Goal: Information Seeking & Learning: Learn about a topic

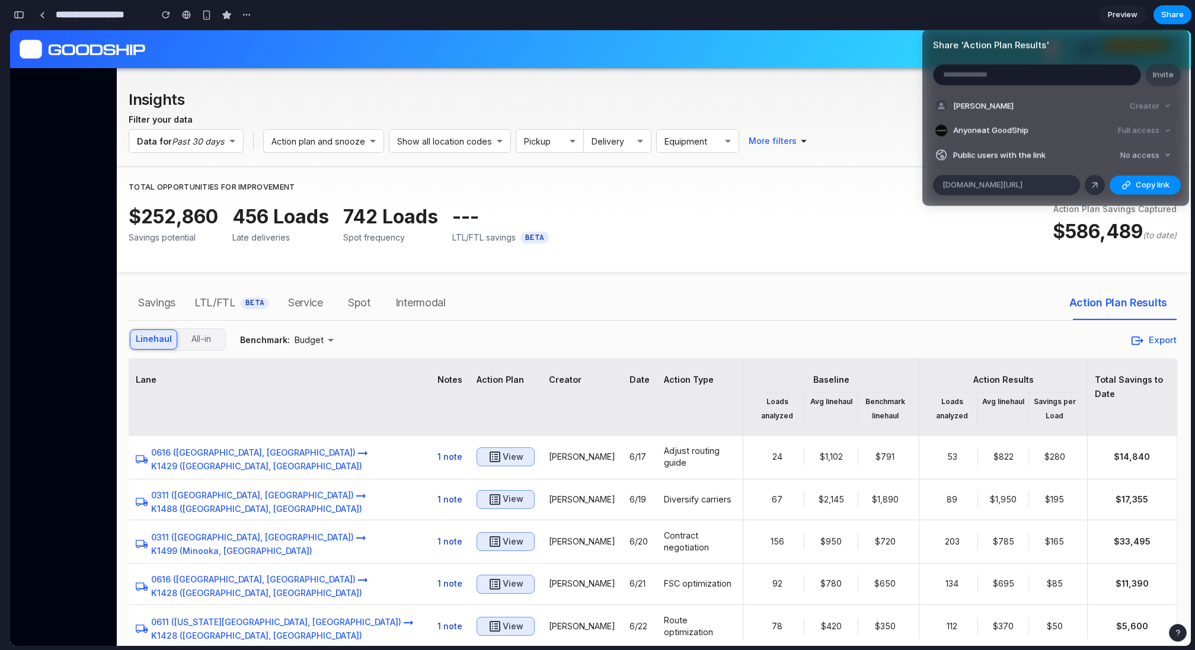
scroll to position [7842, 0]
click at [1018, 12] on div "Share ' Action Plan Results ' Invite Nick Wright Creator Anyone at GoodShip Ful…" at bounding box center [597, 325] width 1195 height 650
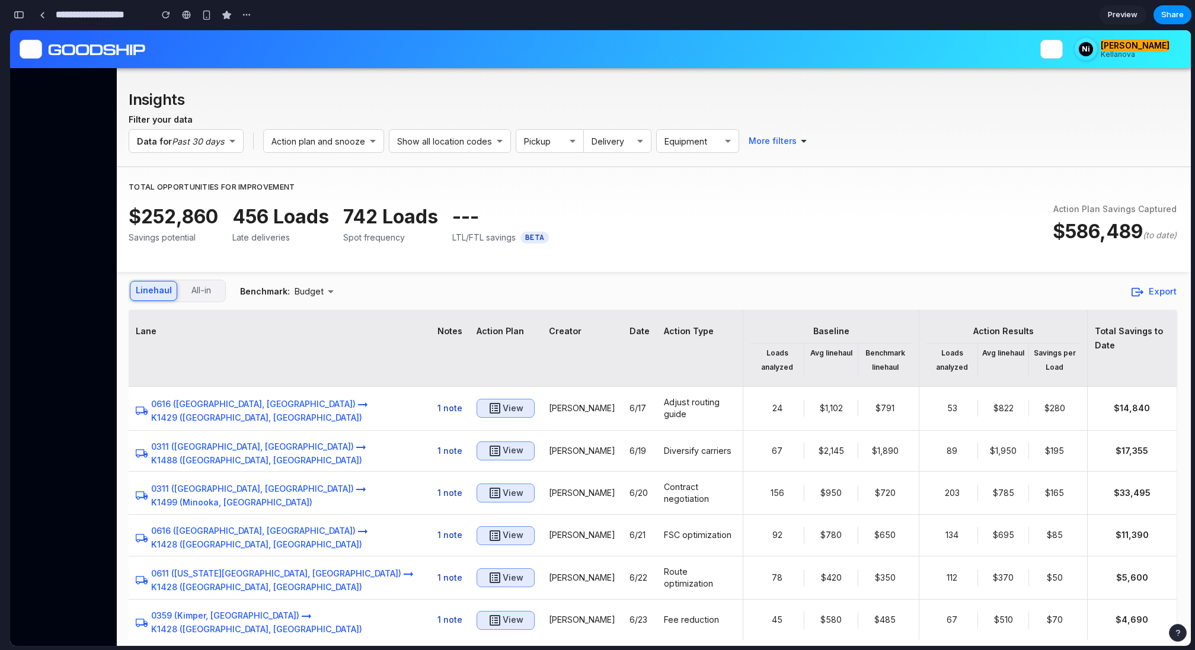
scroll to position [0, 0]
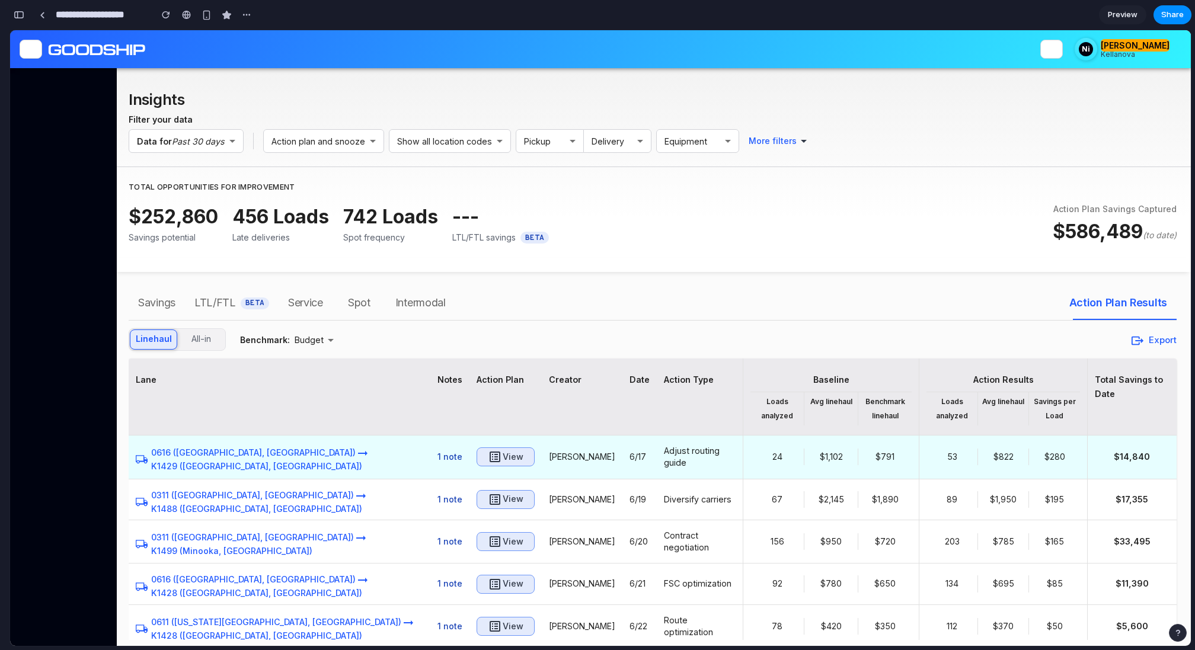
click at [503, 450] on h6 "View" at bounding box center [513, 457] width 21 height 15
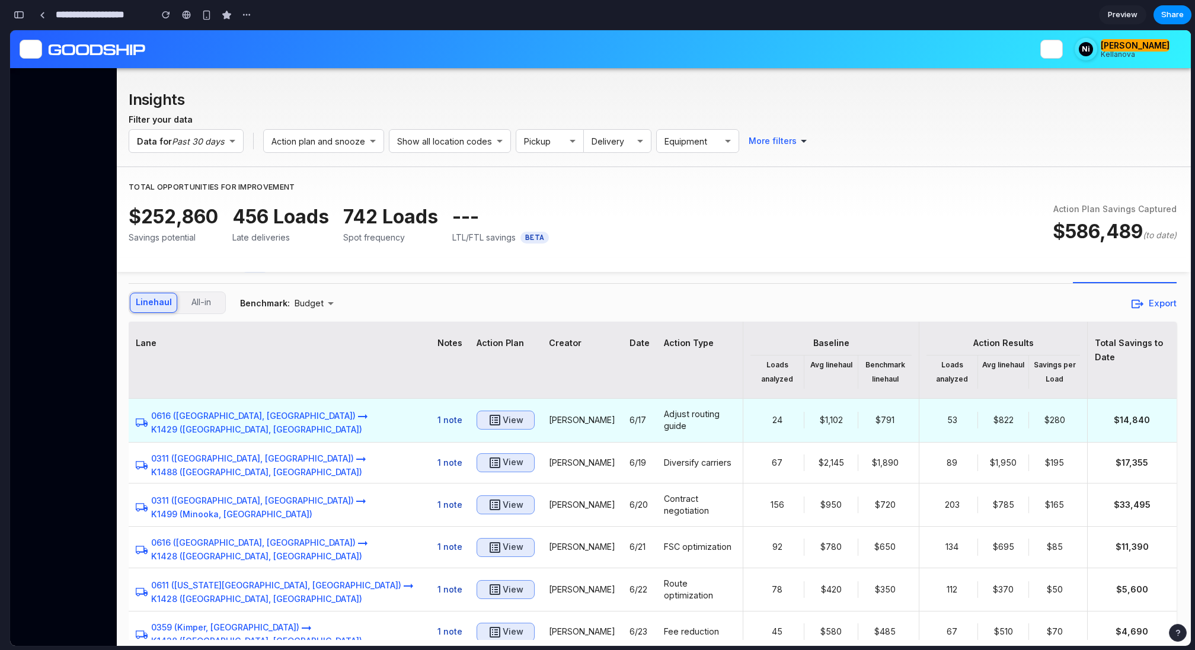
scroll to position [36, 0]
click at [1041, 415] on h6 "$280" at bounding box center [1054, 421] width 46 height 12
click at [929, 417] on h6 "53" at bounding box center [952, 421] width 46 height 12
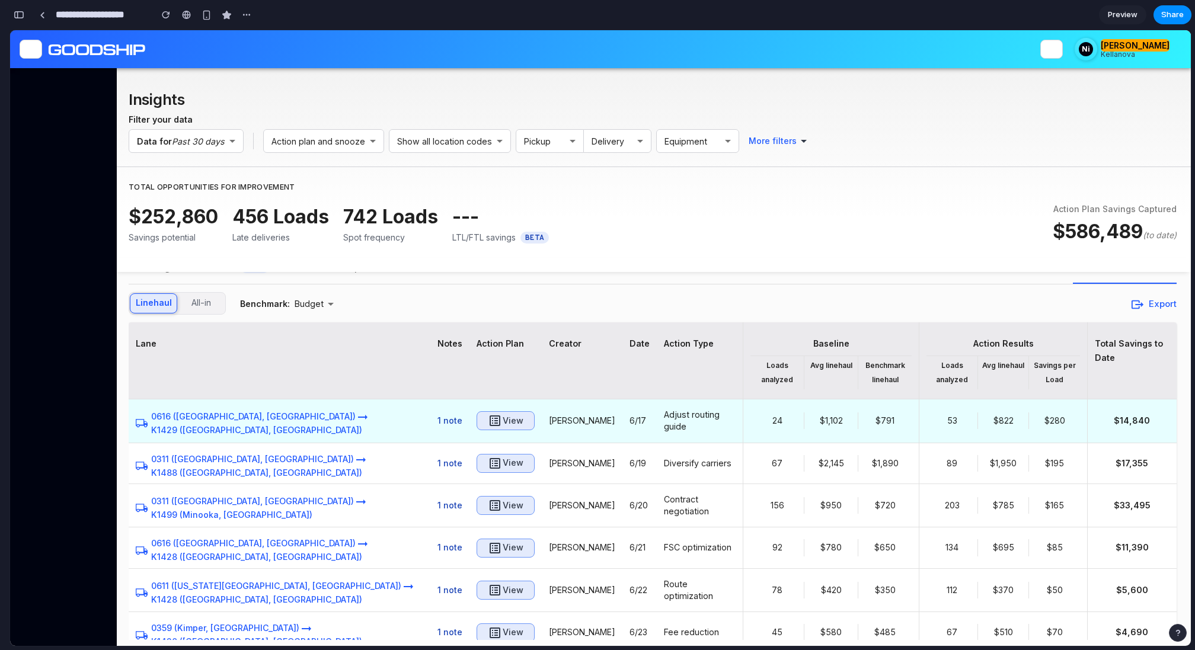
click at [1046, 417] on h6 "$280" at bounding box center [1054, 421] width 46 height 12
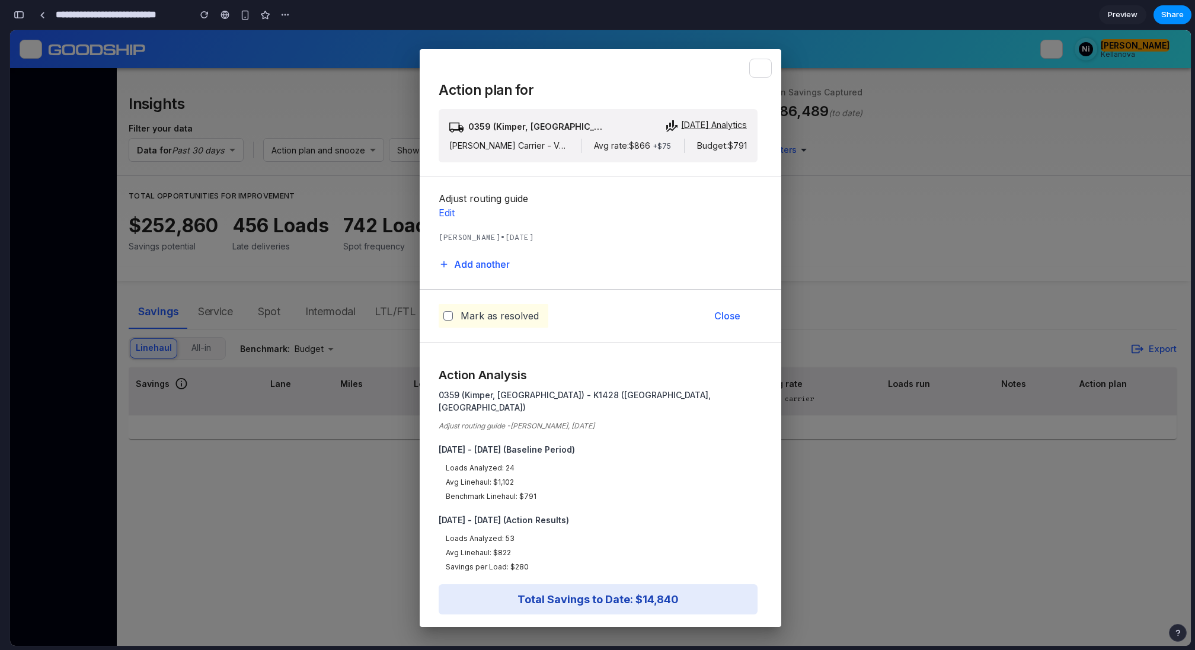
click at [447, 421] on p "Adjust routing guide -[PERSON_NAME], [DATE]" at bounding box center [598, 426] width 319 height 11
click at [448, 395] on h3 "0359 (Kimper, [GEOGRAPHIC_DATA]) - K1428 ([GEOGRAPHIC_DATA], [GEOGRAPHIC_DATA])" at bounding box center [598, 401] width 319 height 25
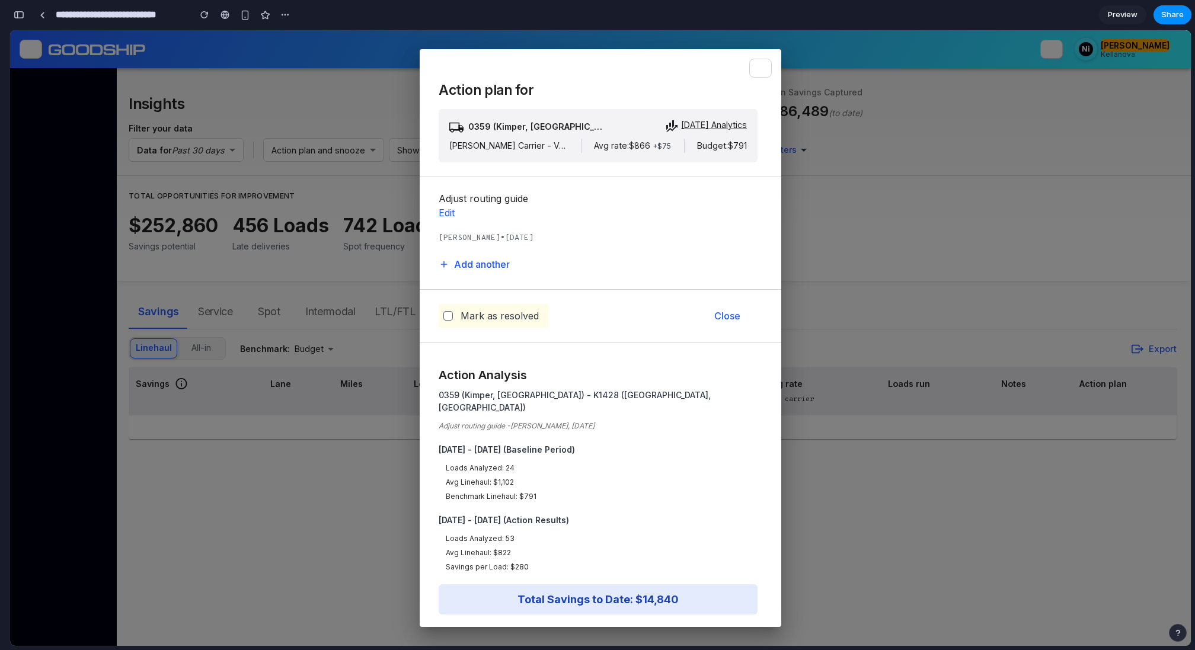
click at [448, 395] on h3 "0359 (Kimper, [GEOGRAPHIC_DATA]) - K1428 ([GEOGRAPHIC_DATA], [GEOGRAPHIC_DATA])" at bounding box center [598, 401] width 319 height 25
drag, startPoint x: 440, startPoint y: 438, endPoint x: 637, endPoint y: 439, distance: 196.8
click at [637, 443] on h3 "[DATE] - [DATE] (Baseline Period)" at bounding box center [598, 449] width 319 height 12
click at [499, 477] on p "Avg Linehaul: $1,102" at bounding box center [602, 482] width 312 height 11
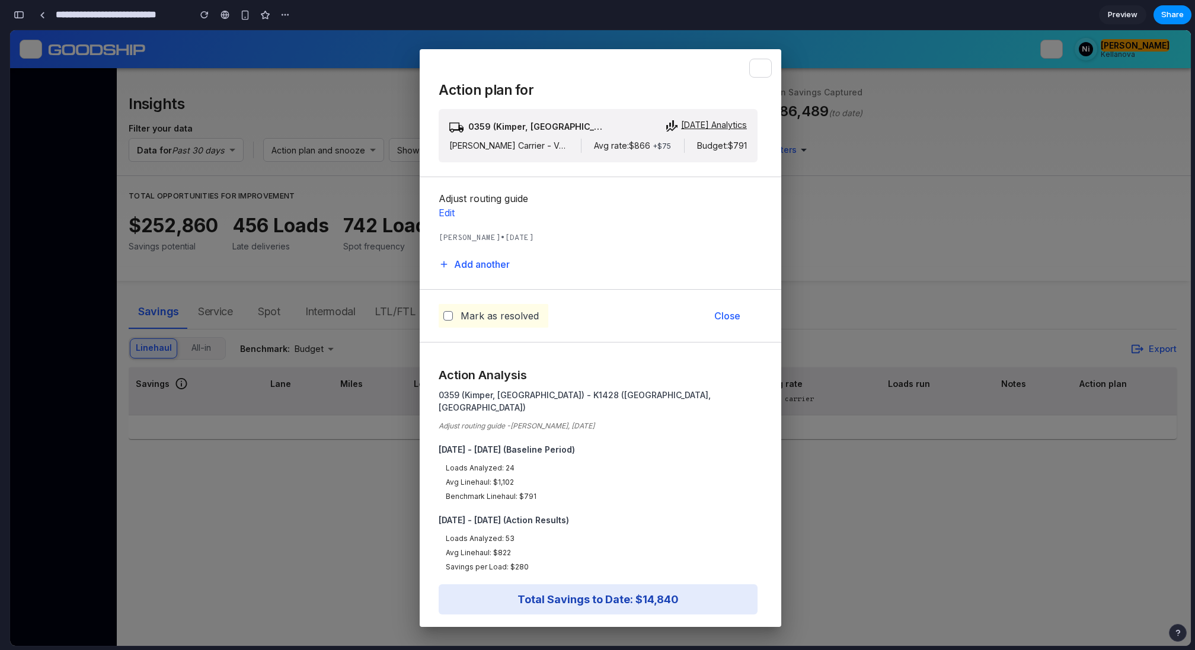
click at [655, 592] on h2 "Total Savings to Date: $14,840" at bounding box center [598, 600] width 305 height 16
click at [648, 548] on p "Avg Linehaul: $822" at bounding box center [602, 553] width 312 height 11
click at [509, 463] on p "Loads Analyzed: 24" at bounding box center [602, 468] width 312 height 11
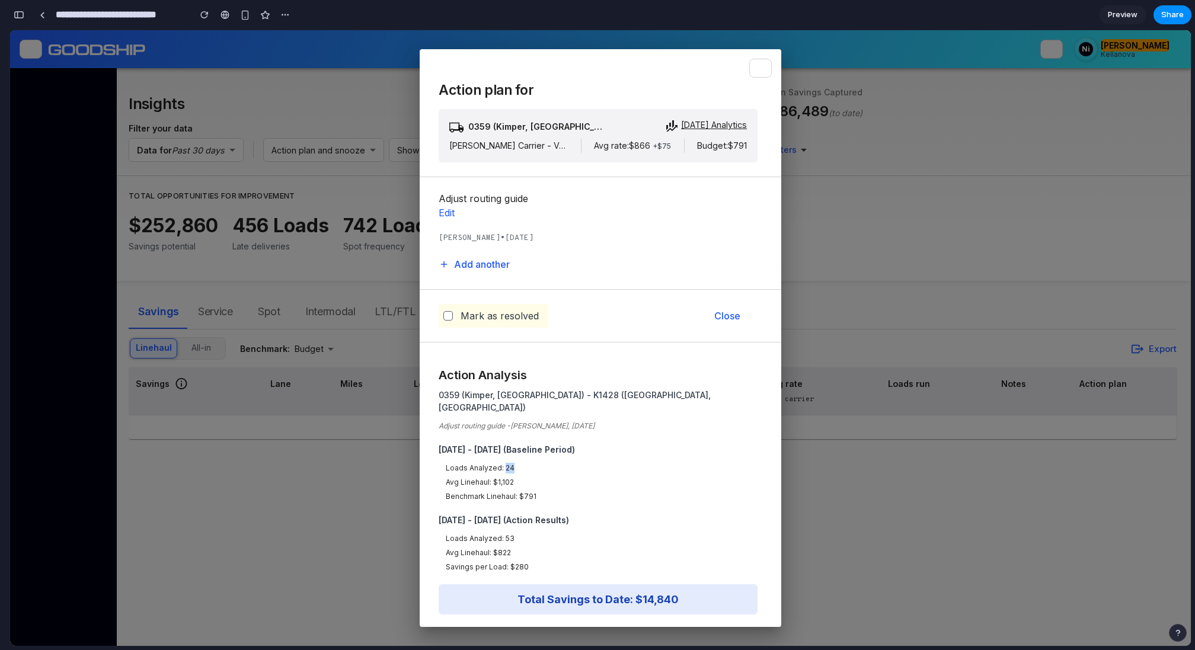
click at [509, 463] on p "Loads Analyzed: 24" at bounding box center [602, 468] width 312 height 11
drag, startPoint x: 439, startPoint y: 436, endPoint x: 591, endPoint y: 433, distance: 151.8
click at [591, 443] on h3 "[DATE] - [DATE] (Baseline Period)" at bounding box center [598, 449] width 319 height 12
click at [525, 444] on div "[DATE] - [DATE] (Baseline Period) Loads Analyzed: 24 Avg Linehaul: $1,102 Bench…" at bounding box center [598, 472] width 319 height 59
click at [509, 463] on p "Loads Analyzed: 24" at bounding box center [602, 468] width 312 height 11
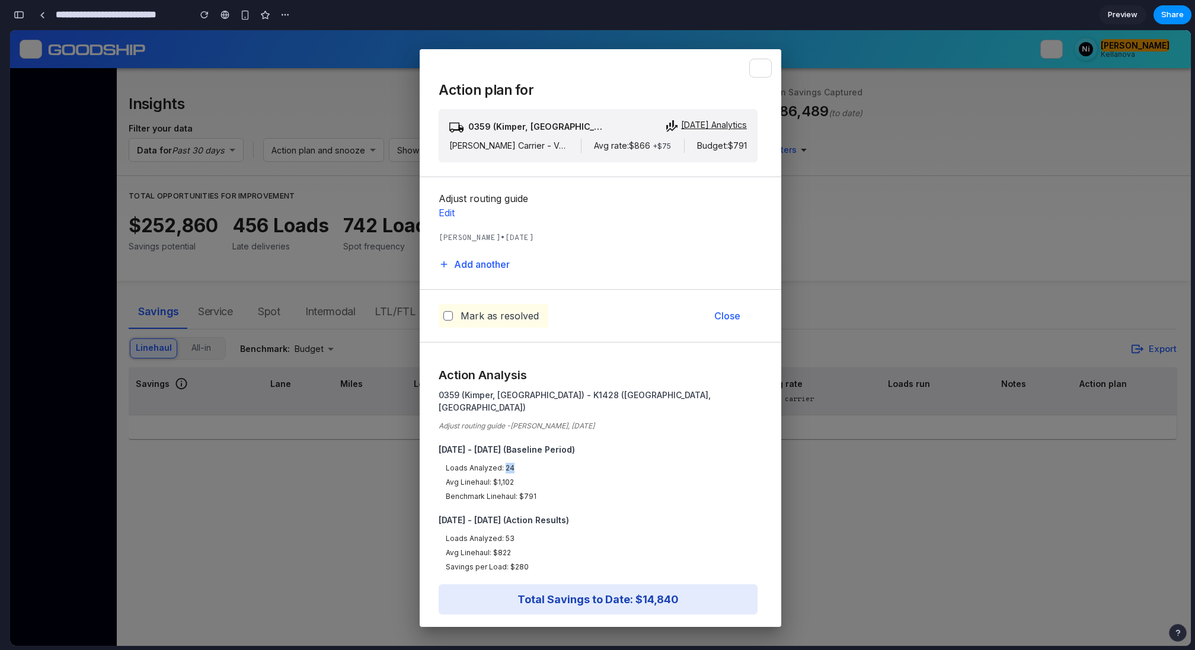
click at [509, 463] on p "Loads Analyzed: 24" at bounding box center [602, 468] width 312 height 11
click at [504, 477] on p "Avg Linehaul: $1,102" at bounding box center [602, 482] width 312 height 11
drag, startPoint x: 547, startPoint y: 486, endPoint x: 434, endPoint y: 485, distance: 112.6
click at [434, 485] on div "Action Analysis 0359 (Kimper, [GEOGRAPHIC_DATA]) - K1428 ([GEOGRAPHIC_DATA], [G…" at bounding box center [601, 487] width 362 height 261
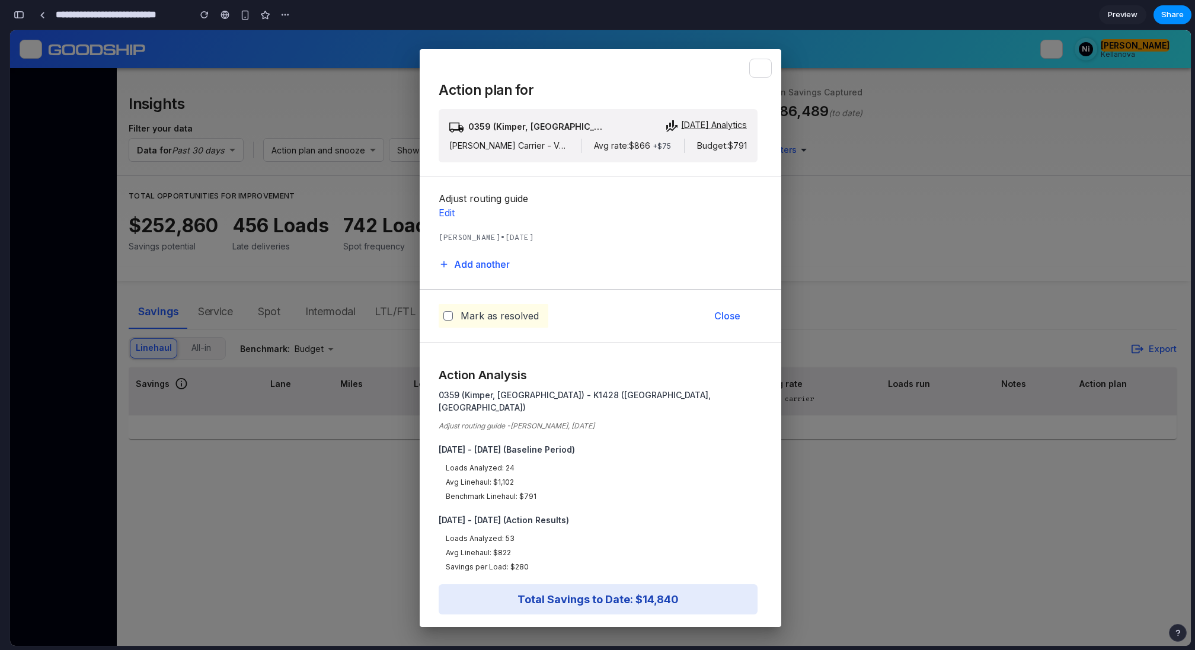
click at [461, 514] on h3 "[DATE] - [DATE] (Action Results)" at bounding box center [598, 520] width 319 height 12
click at [533, 239] on span "[PERSON_NAME] • [DATE]" at bounding box center [486, 238] width 95 height 10
click at [458, 548] on p "Avg Linehaul: $822" at bounding box center [602, 553] width 312 height 11
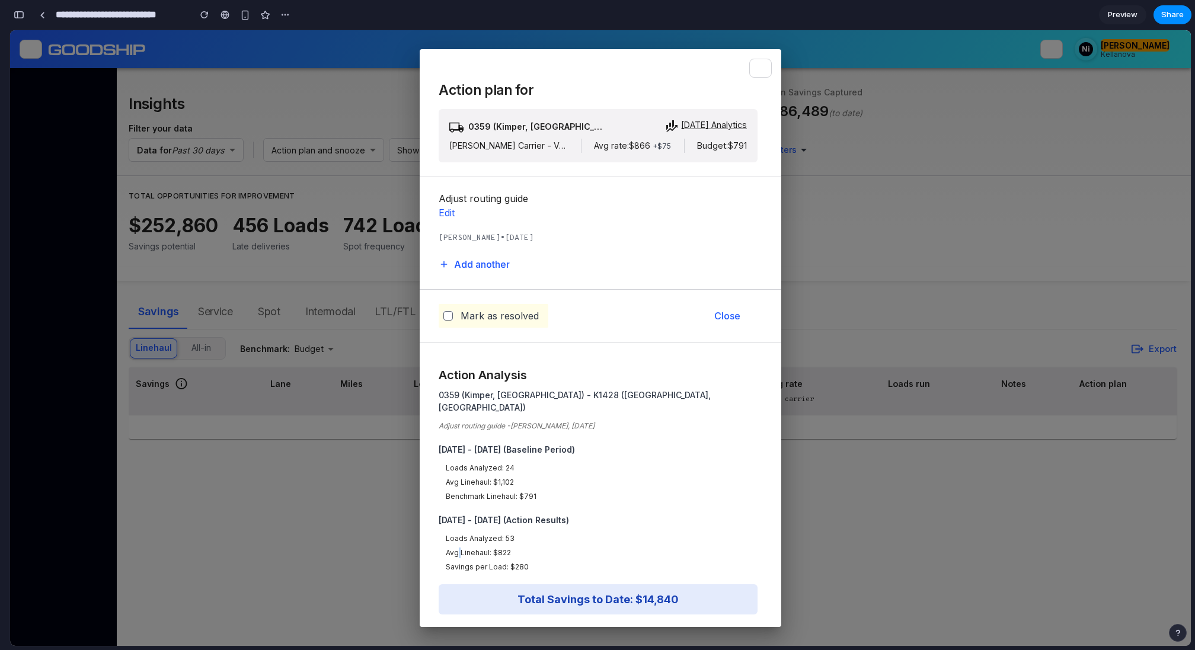
click at [458, 548] on p "Avg Linehaul: $822" at bounding box center [602, 553] width 312 height 11
click at [563, 562] on p "Savings per Load: $280" at bounding box center [602, 567] width 312 height 11
